Goal: Find specific page/section: Find specific page/section

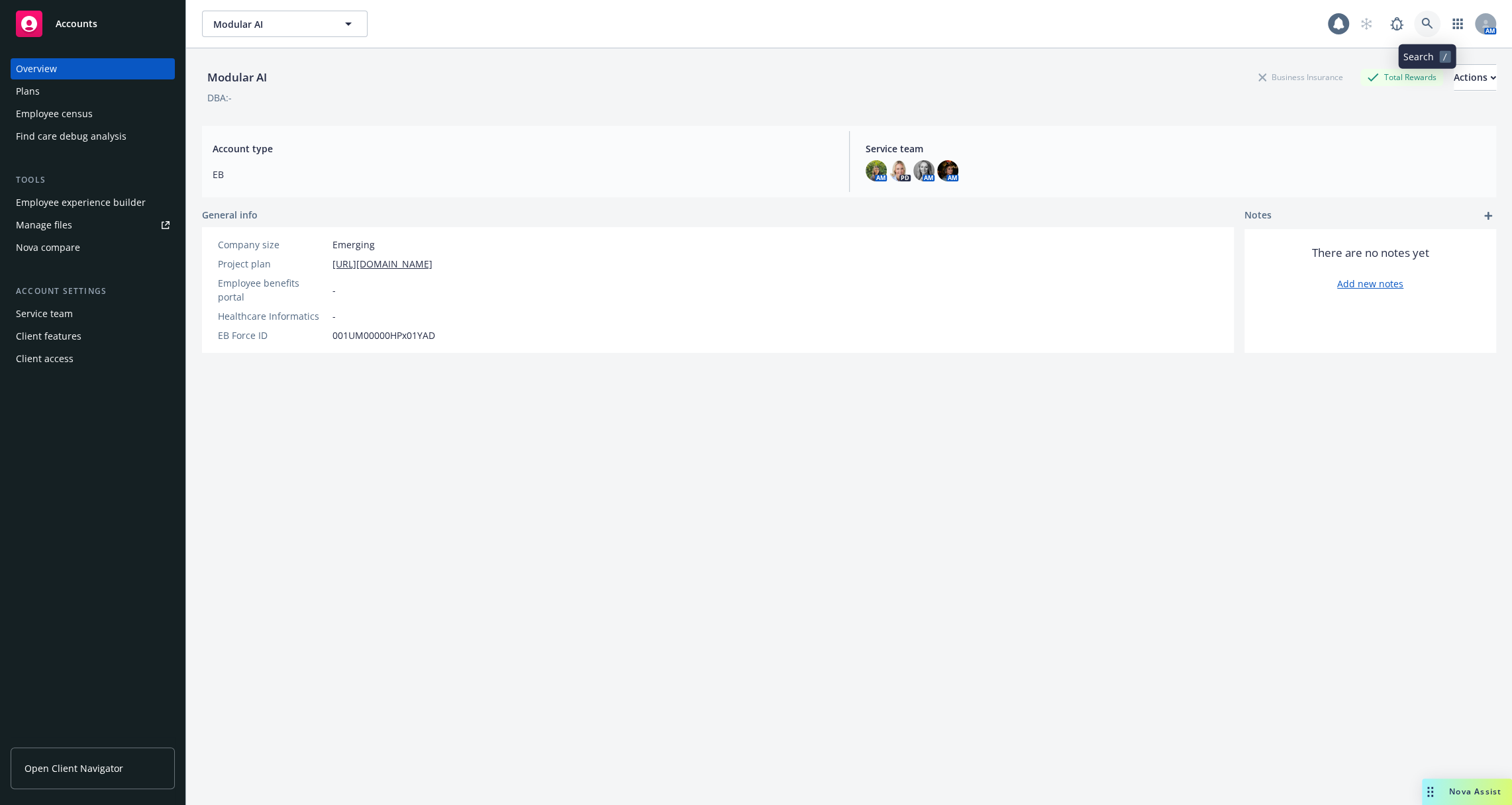
click at [1431, 26] on icon at bounding box center [1427, 23] width 12 height 12
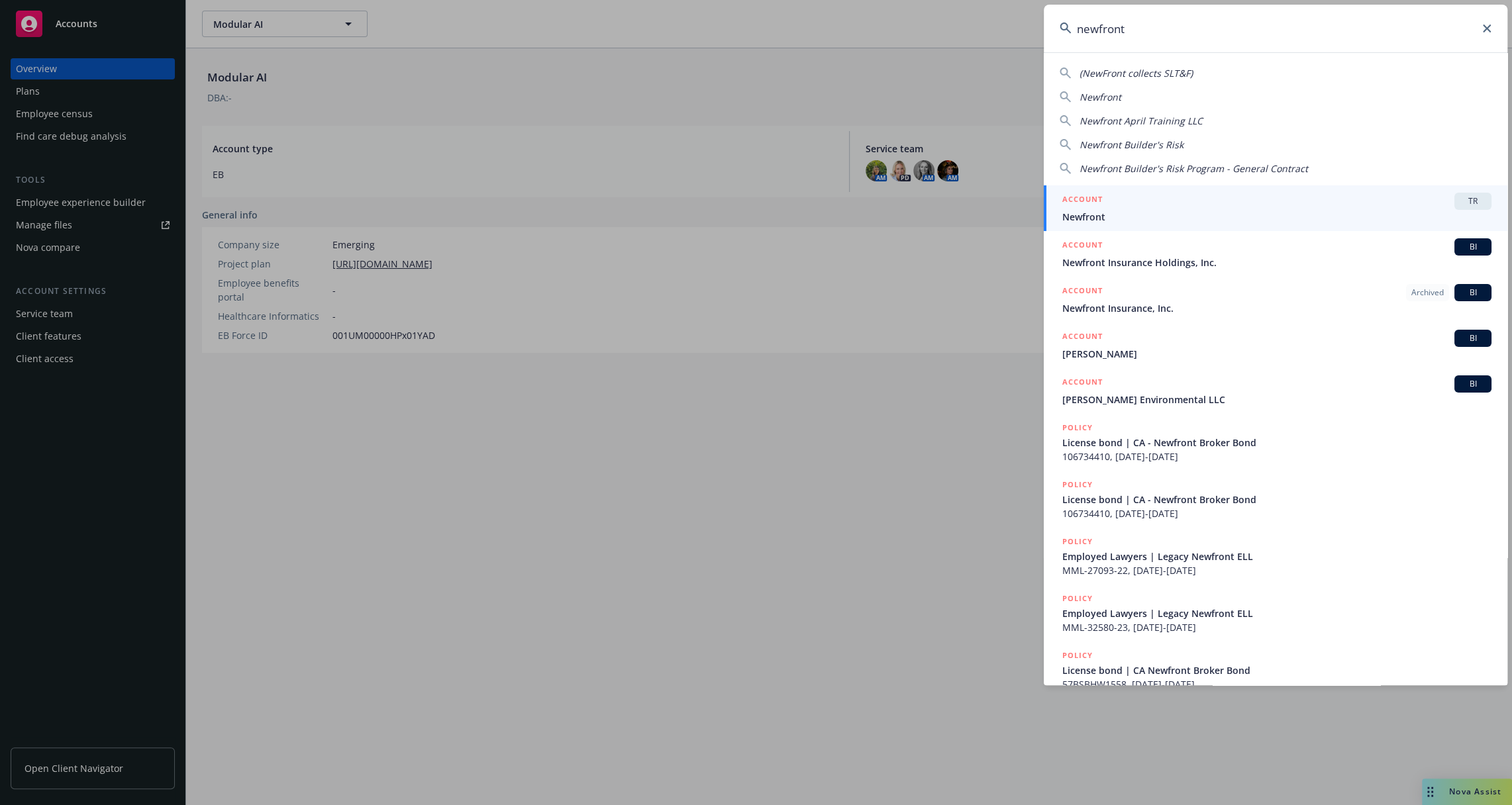
type input "newfront"
click at [1159, 208] on div "ACCOUNT TR" at bounding box center [1276, 200] width 429 height 17
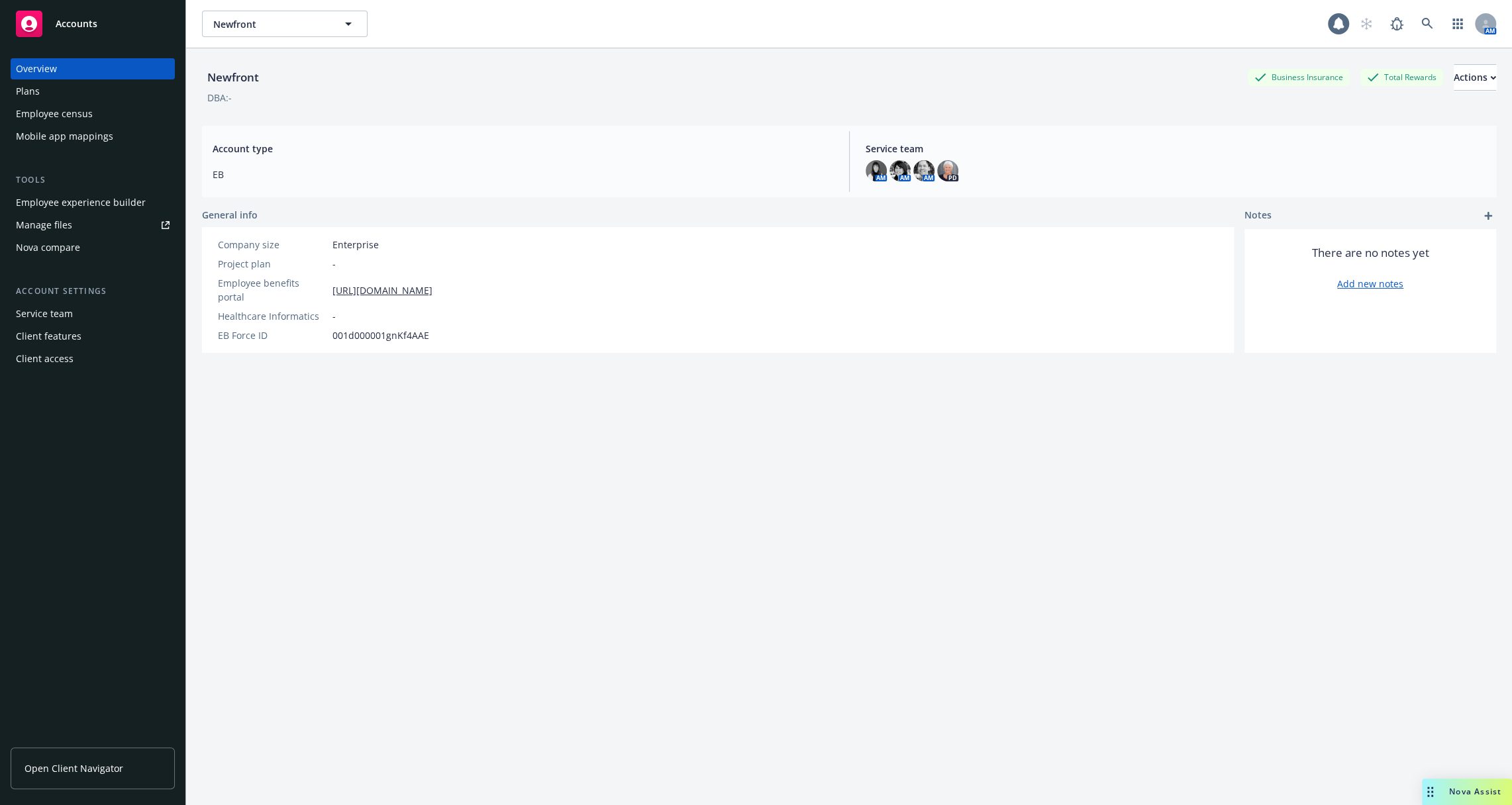
click at [117, 202] on div "Employee experience builder" at bounding box center [81, 203] width 129 height 22
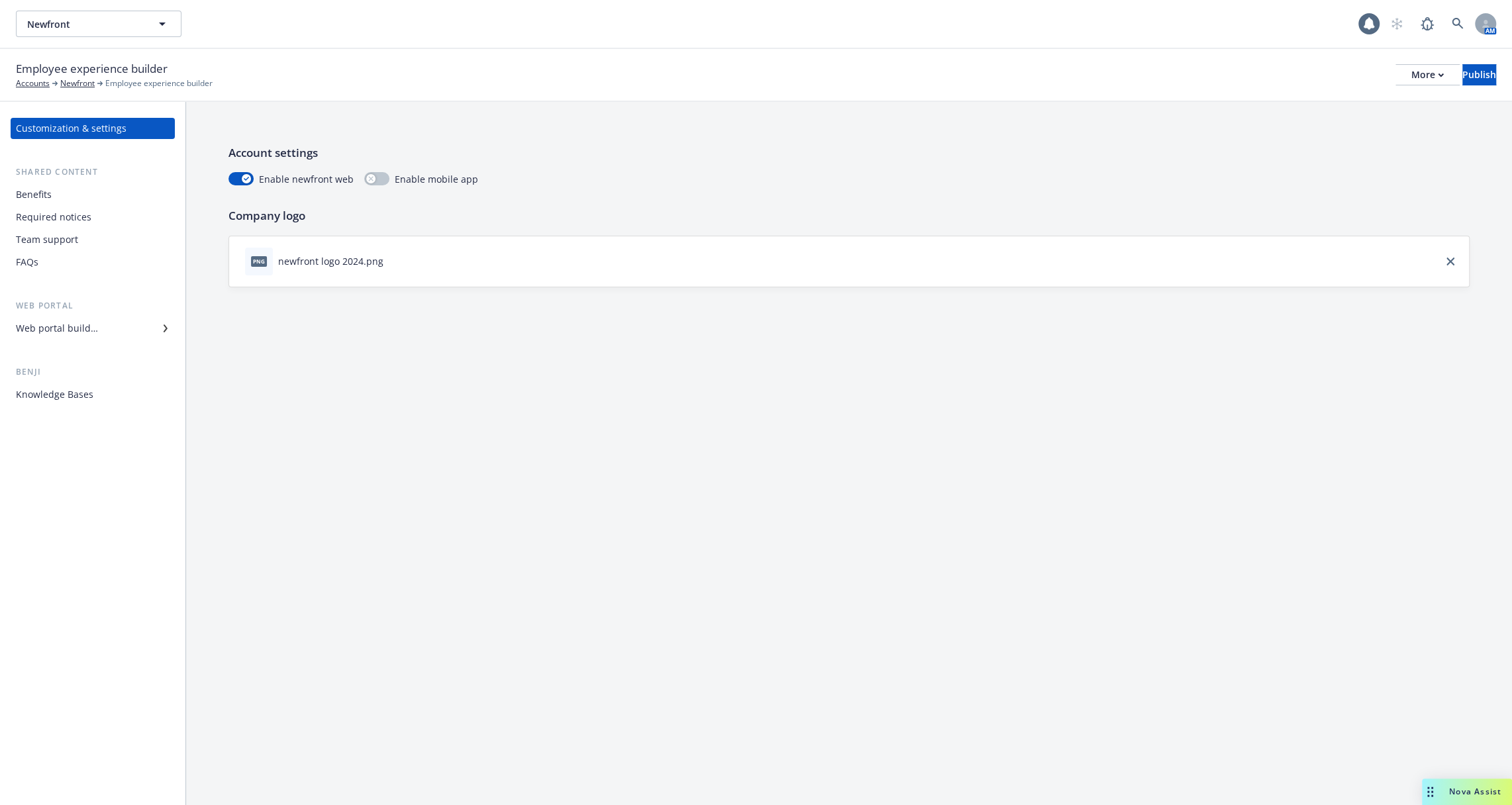
click at [117, 202] on div "Benefits" at bounding box center [93, 195] width 154 height 22
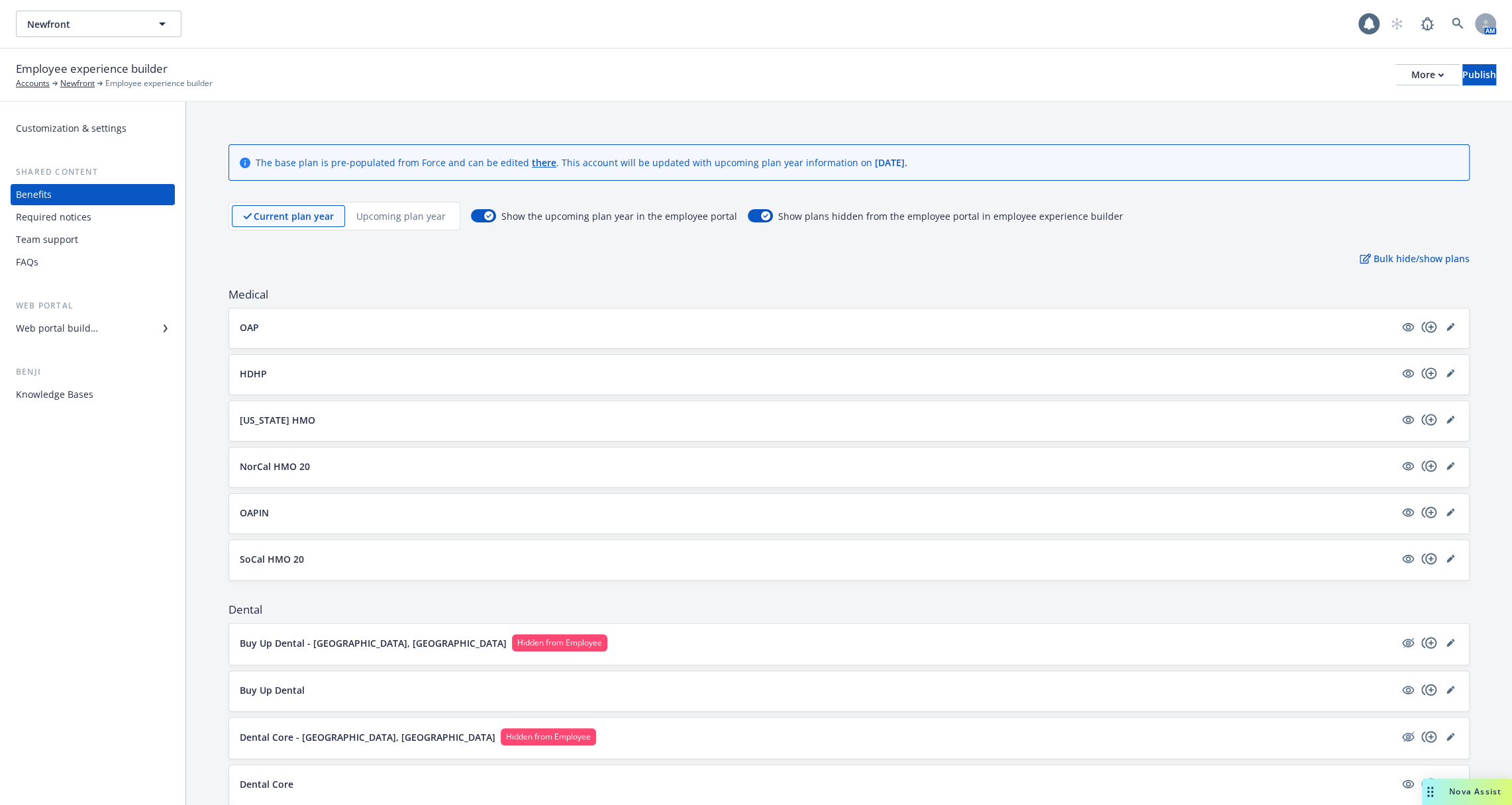
click at [113, 220] on div "Required notices" at bounding box center [93, 217] width 154 height 22
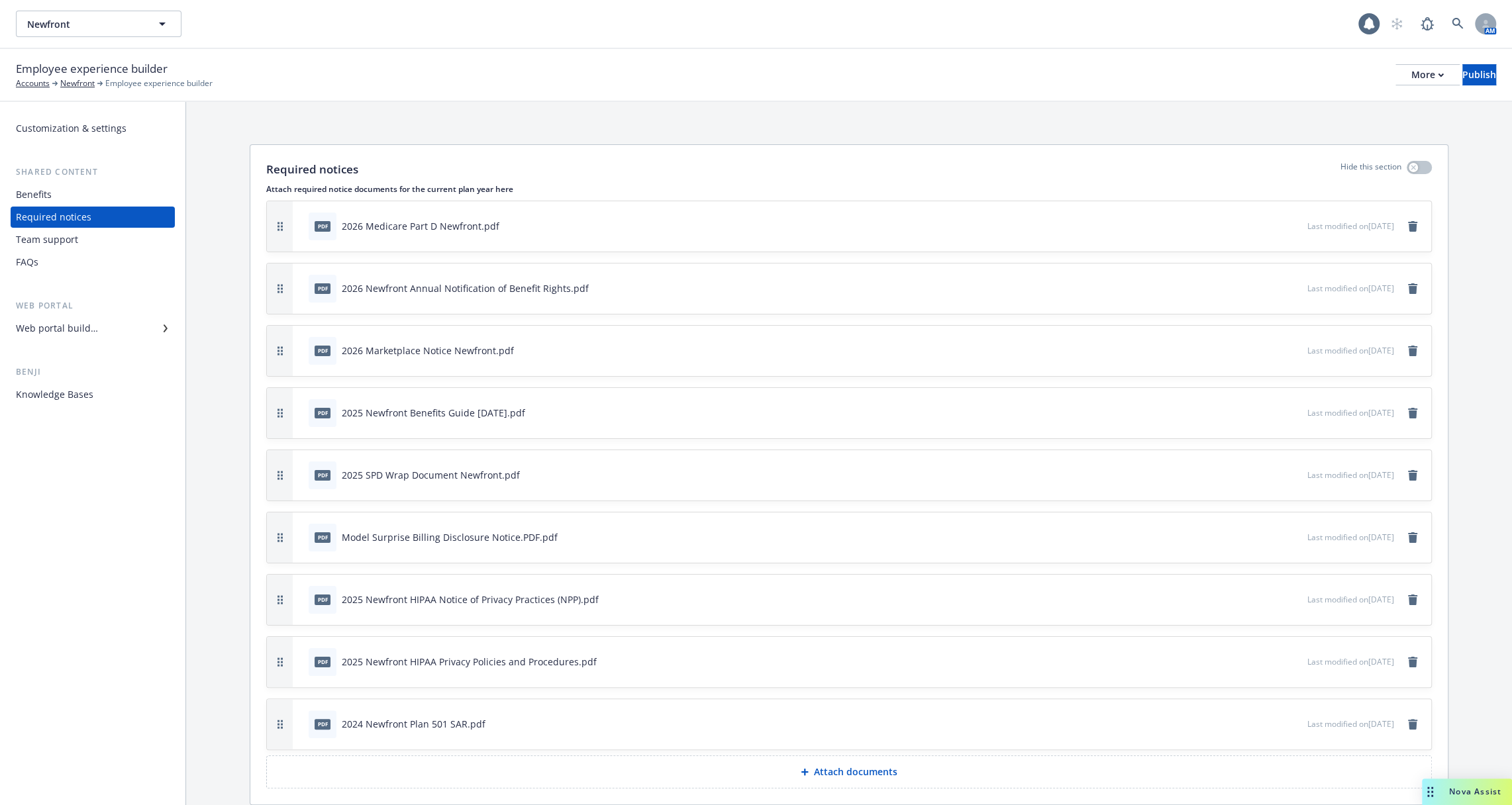
click at [97, 393] on div "Knowledge Bases" at bounding box center [93, 394] width 154 height 22
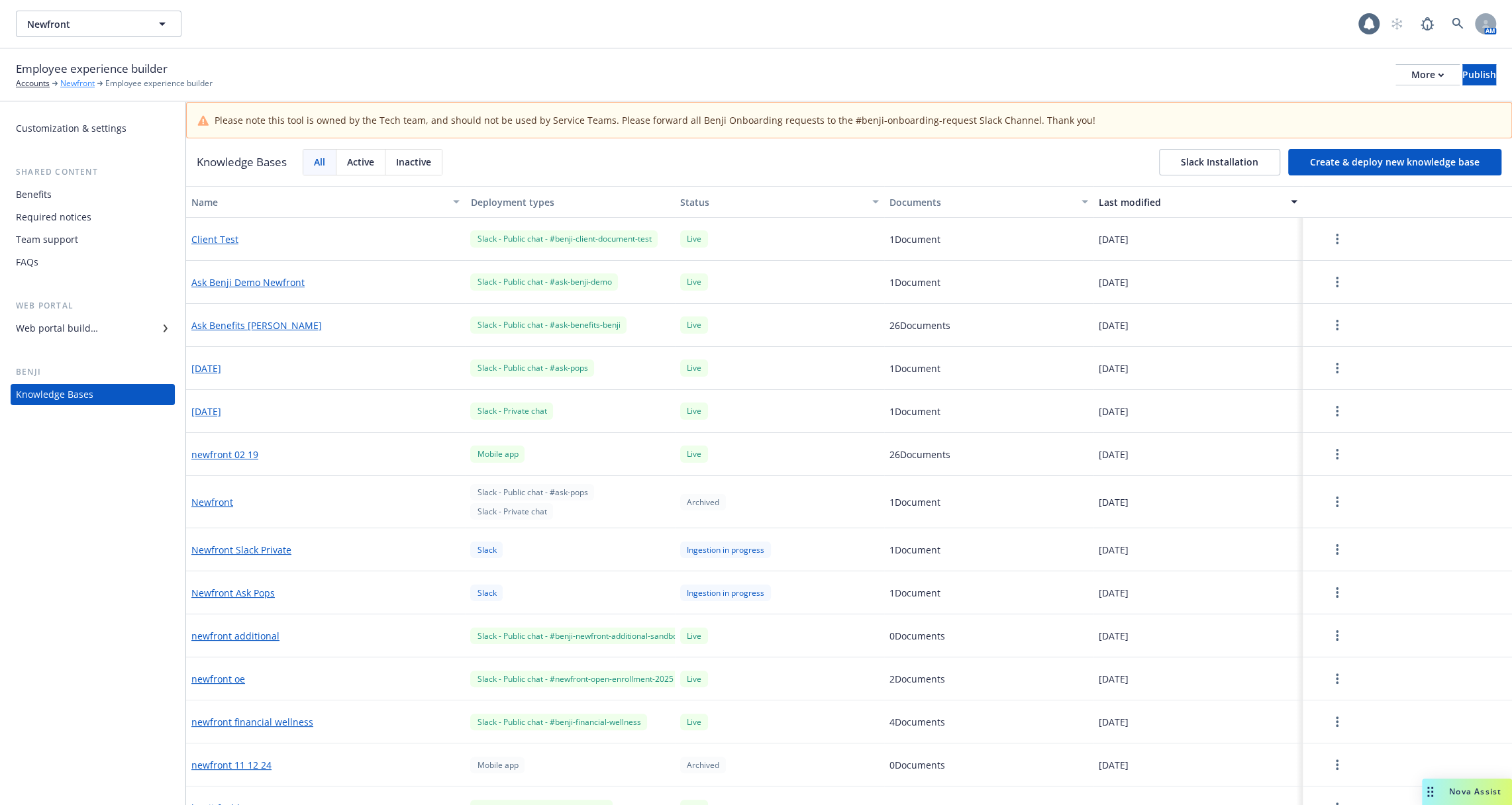
click at [82, 85] on link "Newfront" at bounding box center [77, 83] width 34 height 12
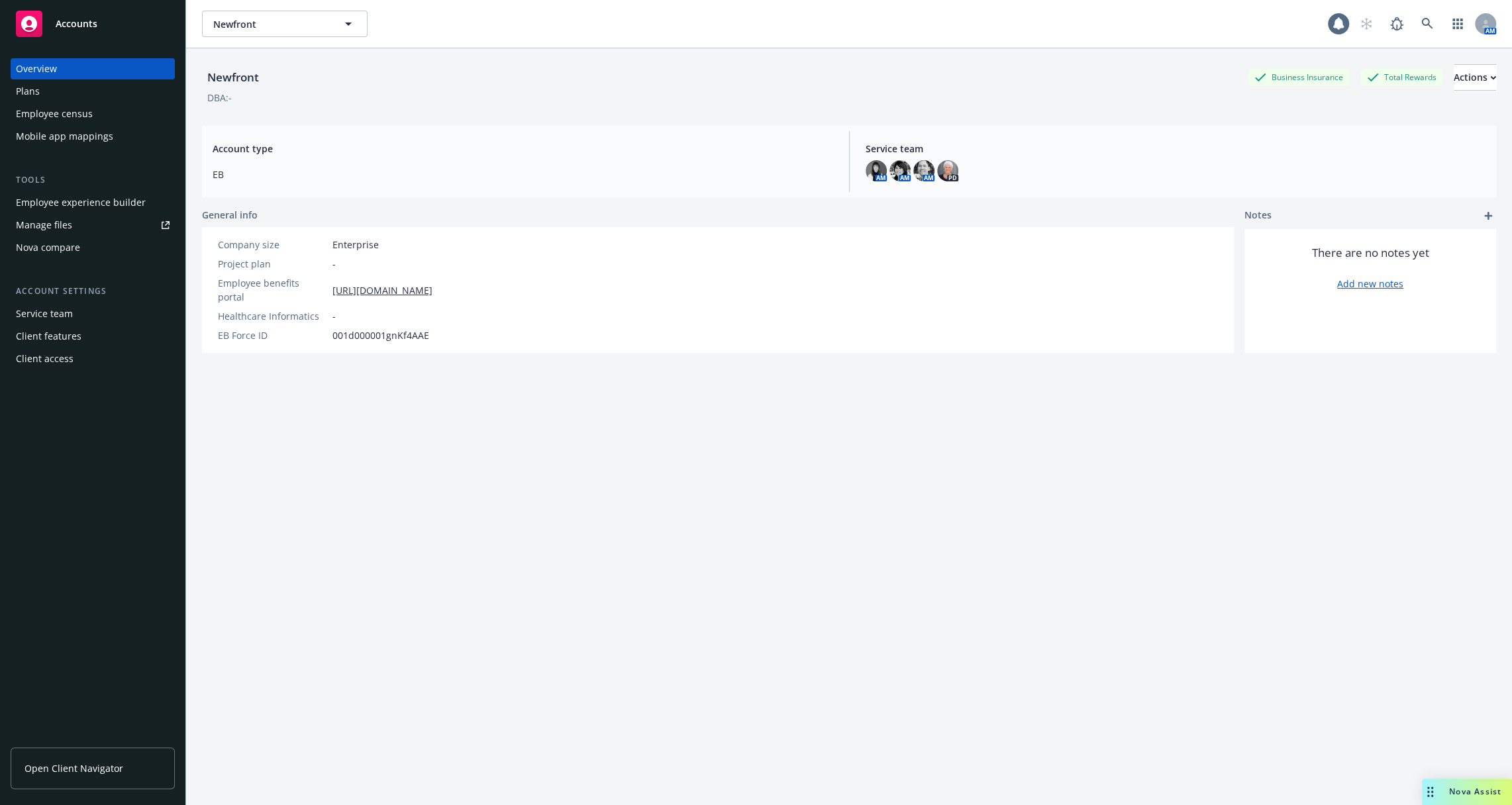
click at [78, 111] on div "Employee census" at bounding box center [54, 114] width 76 height 22
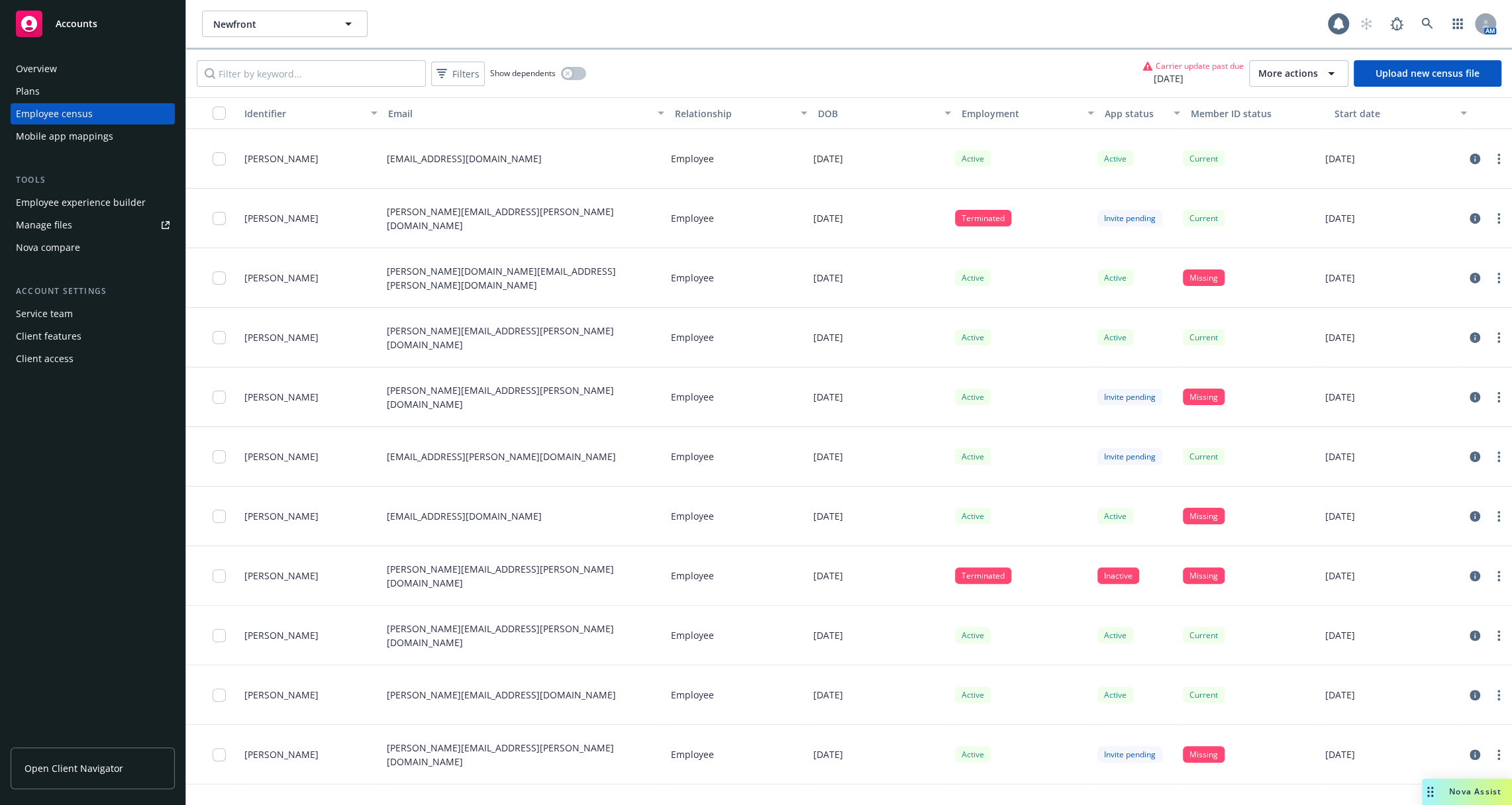
click at [134, 140] on div "Mobile app mappings" at bounding box center [93, 137] width 154 height 22
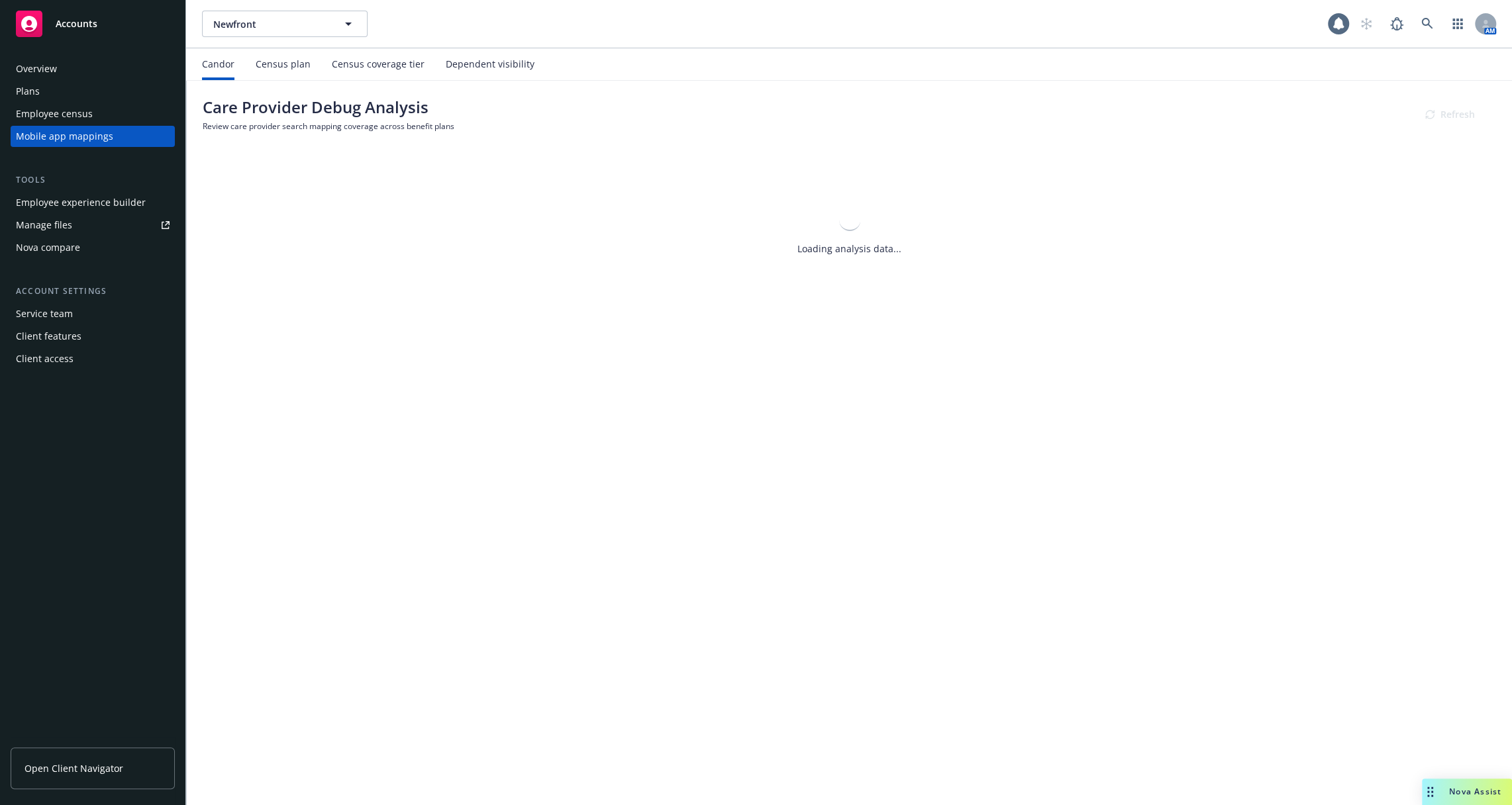
click at [488, 66] on div "Dependent visibility" at bounding box center [490, 65] width 89 height 11
